Goal: Task Accomplishment & Management: Use online tool/utility

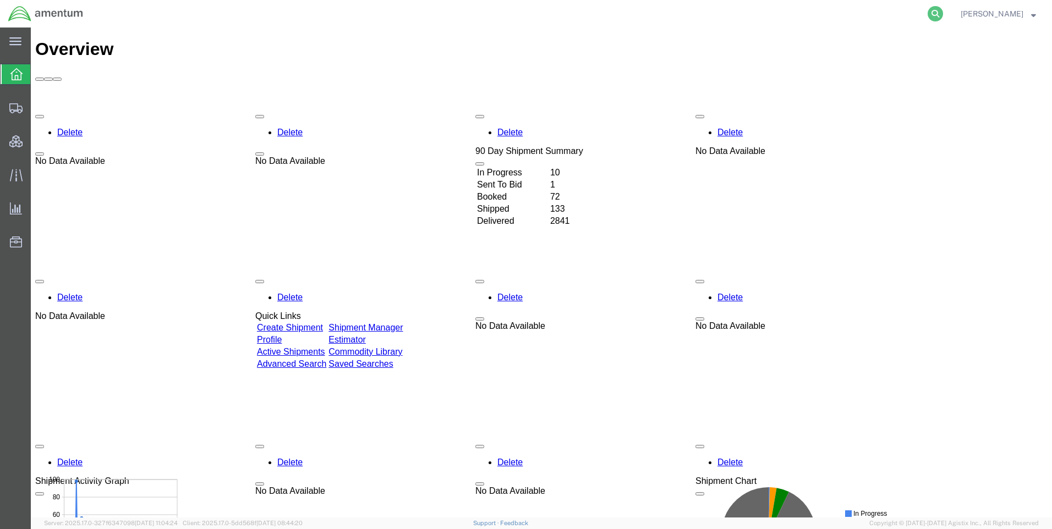
click at [943, 10] on icon at bounding box center [935, 13] width 15 height 15
paste input "DCO-25230-166993"
type input "DCO-25230-166993"
click at [943, 9] on icon at bounding box center [935, 13] width 15 height 15
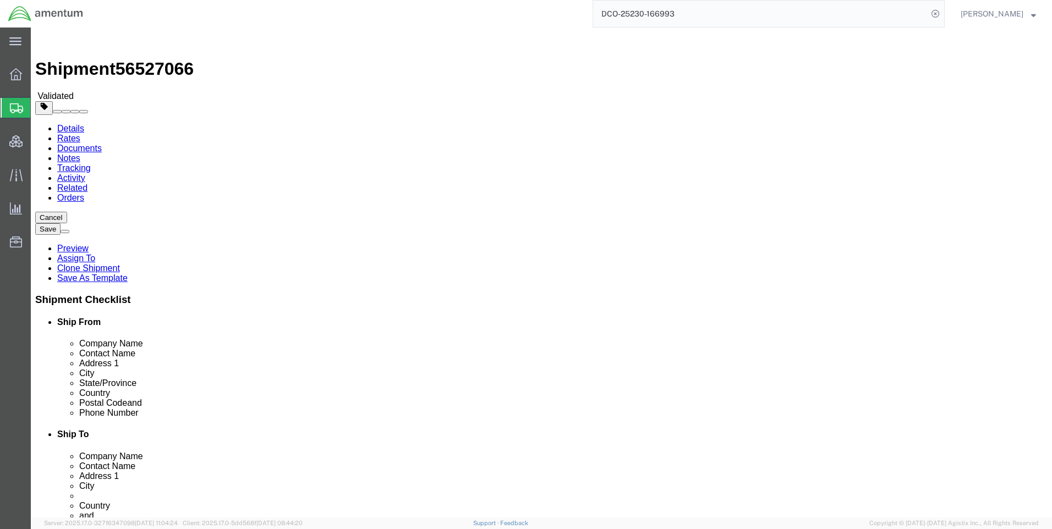
select select "42668"
select select
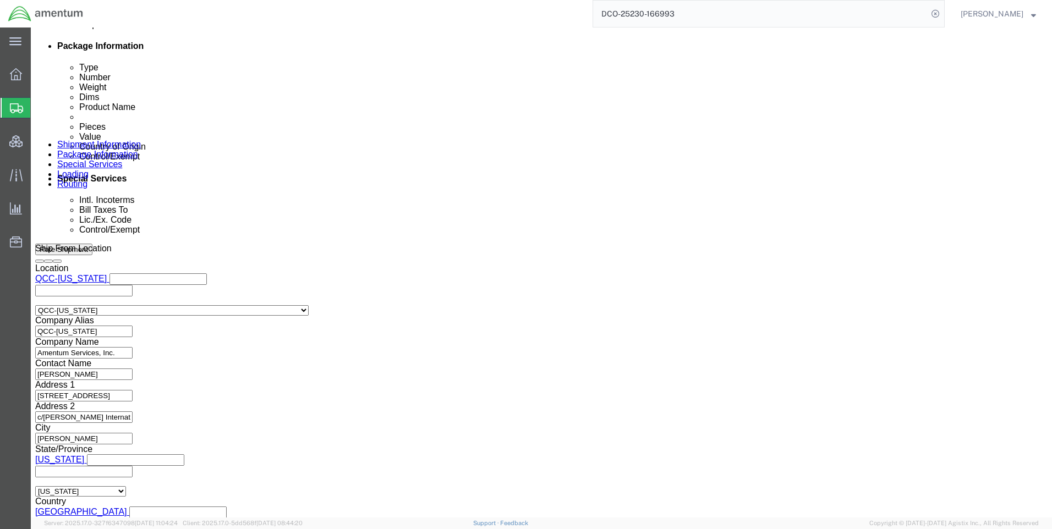
scroll to position [694, 0]
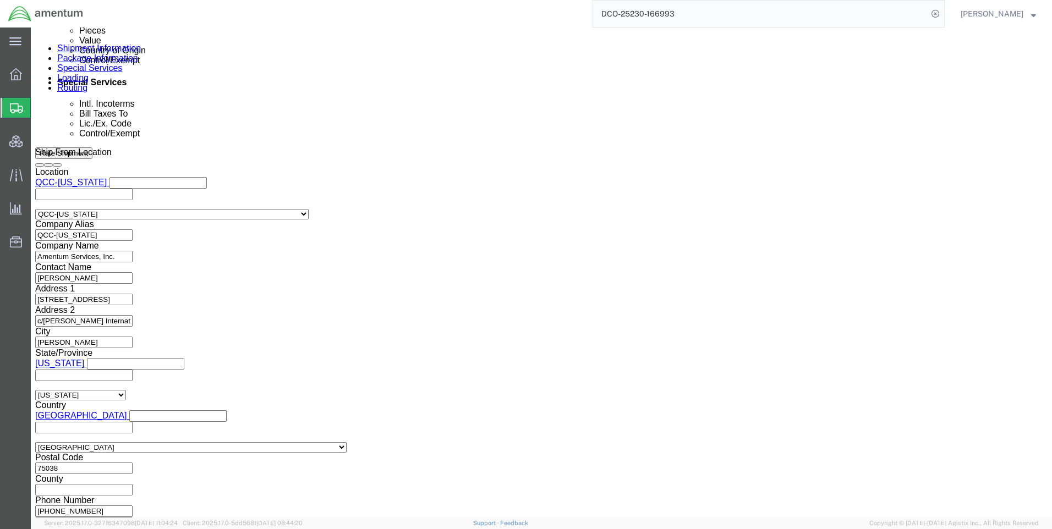
click button "Continue"
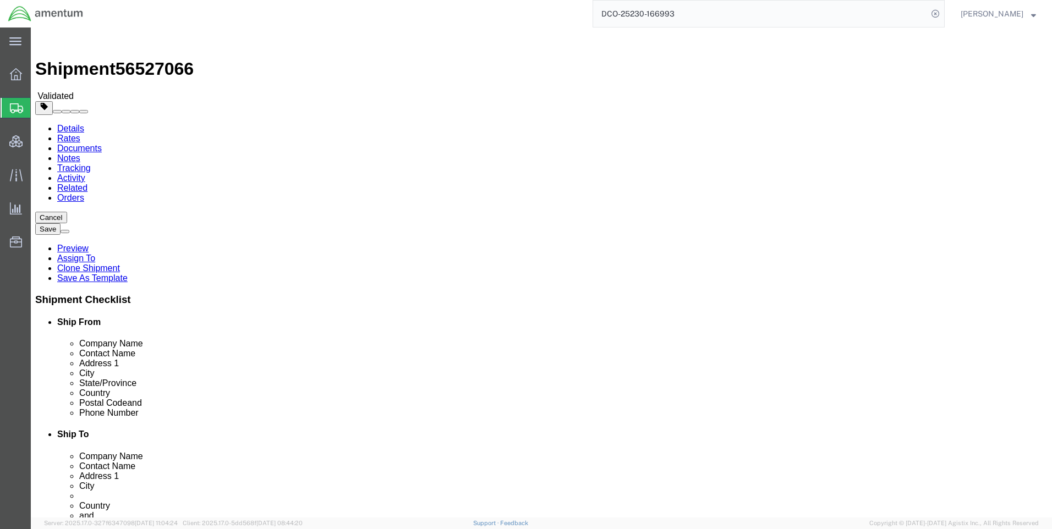
click button "Continue"
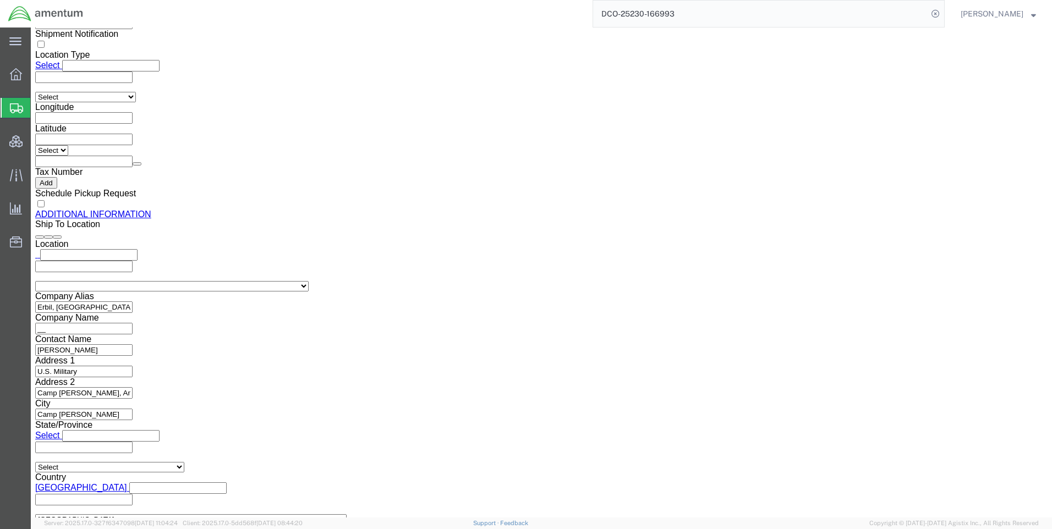
scroll to position [1215, 0]
click button "Rate Shipment"
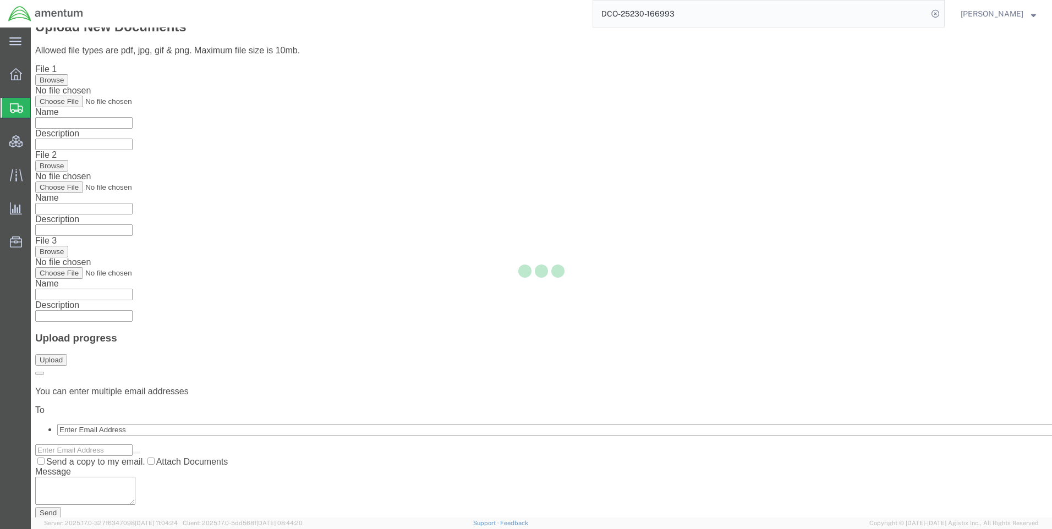
scroll to position [0, 0]
